Goal: Information Seeking & Learning: Learn about a topic

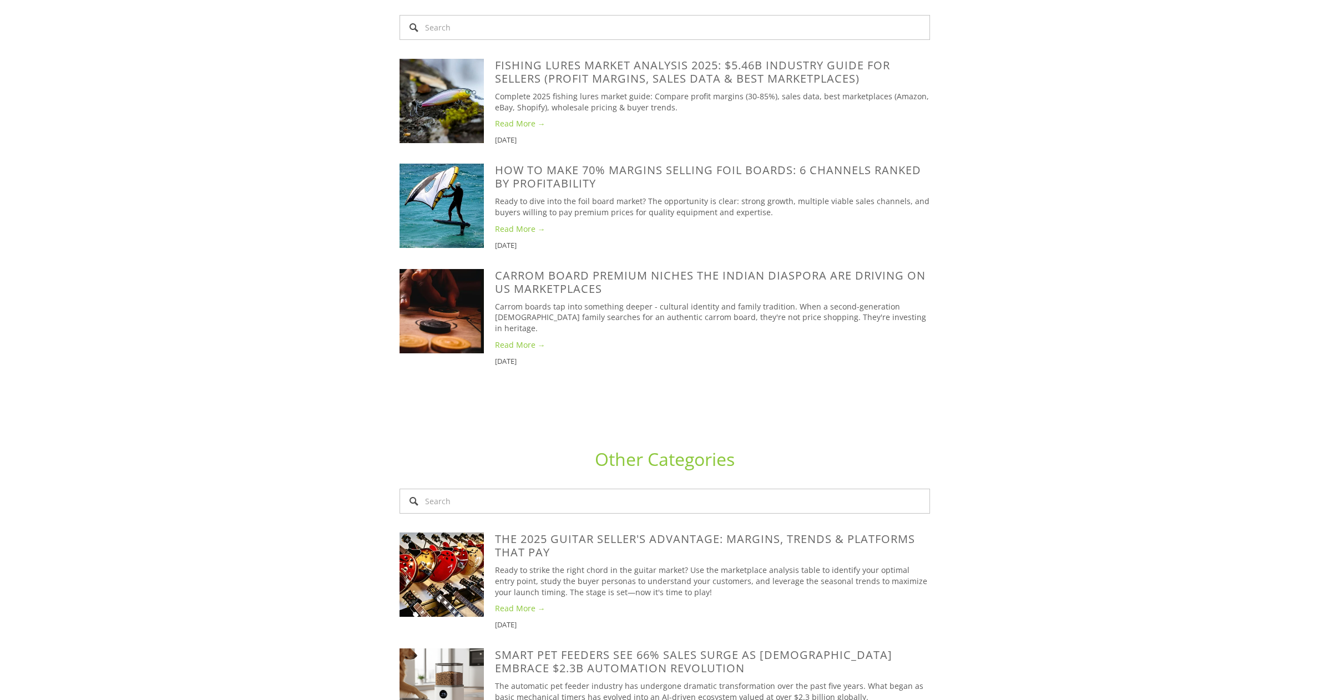
scroll to position [4517, 0]
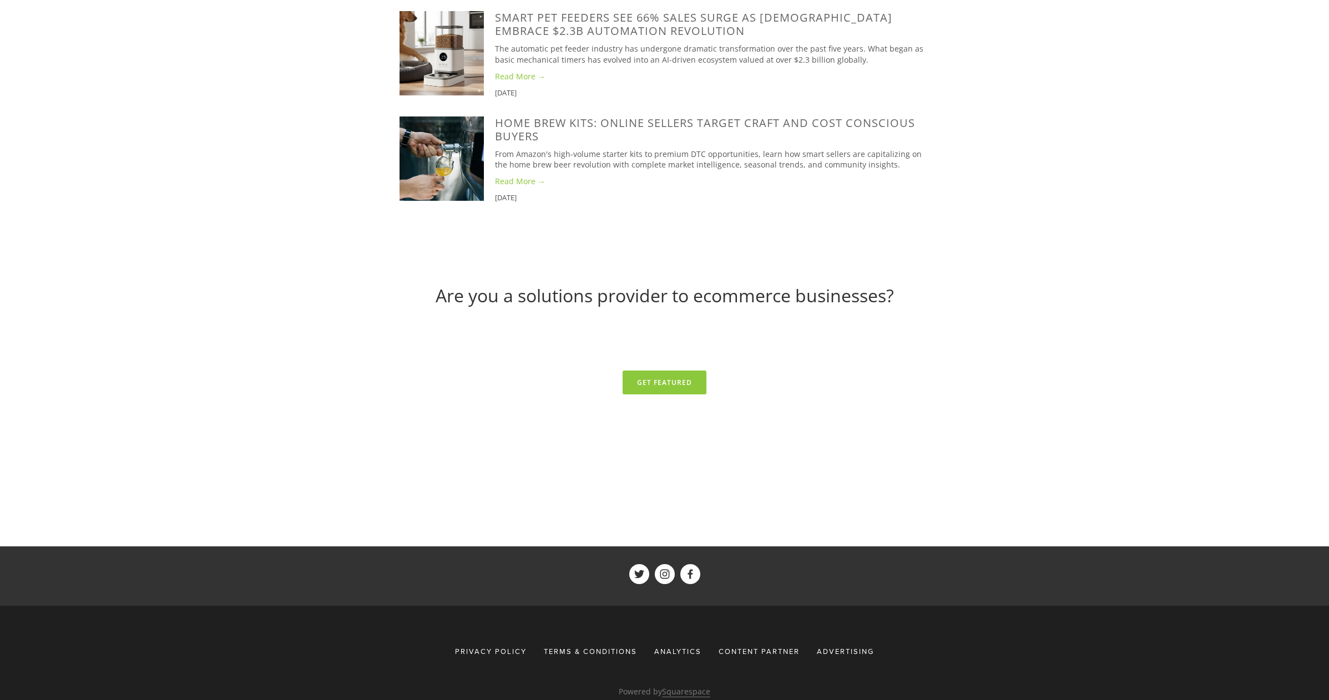
click at [499, 647] on span "Privacy Policy" at bounding box center [491, 652] width 72 height 10
click at [858, 647] on span "Advertising" at bounding box center [845, 652] width 57 height 10
